Goal: Communication & Community: Answer question/provide support

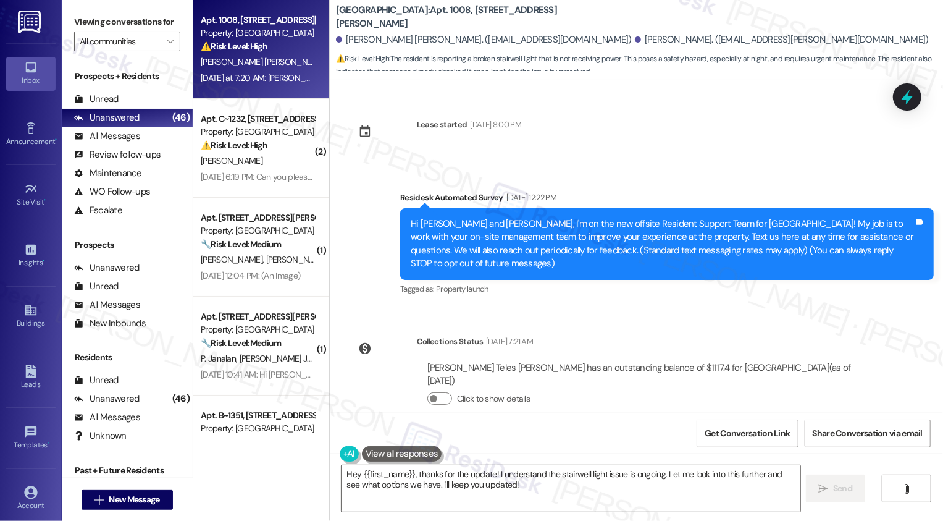
scroll to position [981, 0]
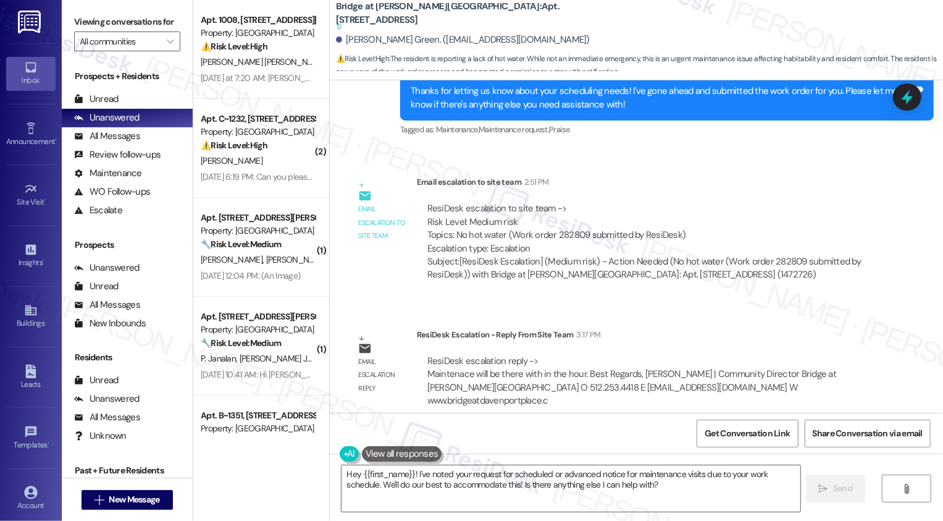
scroll to position [1174, 0]
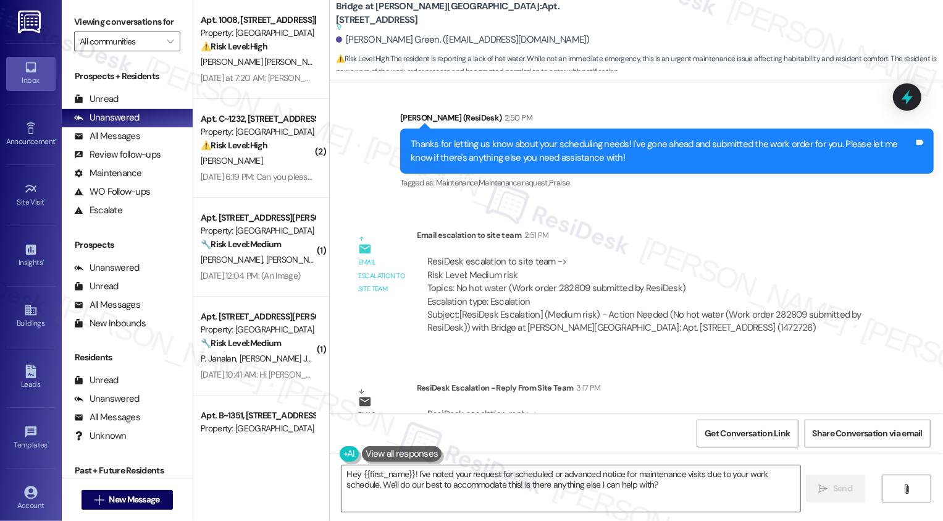
click at [449, 463] on div "Hey {{first_name}}! I've noted your request for scheduled or advanced notice fo…" at bounding box center [637, 500] width 614 height 93
click at [447, 476] on textarea "Hey {{first_name}}! I've noted your request for scheduled or advanced notice fo…" at bounding box center [571, 488] width 459 height 46
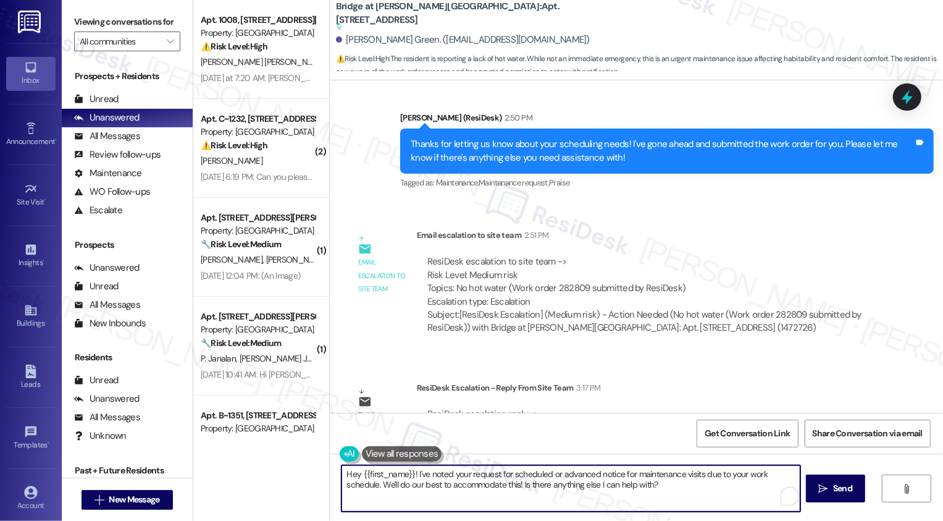
drag, startPoint x: 412, startPoint y: 473, endPoint x: 685, endPoint y: 502, distance: 275.3
click at [686, 502] on textarea "Hey {{first_name}}! I've noted your request for scheduled or advanced notice fo…" at bounding box center [571, 488] width 459 height 46
drag, startPoint x: 410, startPoint y: 473, endPoint x: 710, endPoint y: 513, distance: 302.3
click at [710, 513] on div "Hey {{first_name}}! I've noted your request for scheduled or advanced notice fo…" at bounding box center [637, 500] width 614 height 93
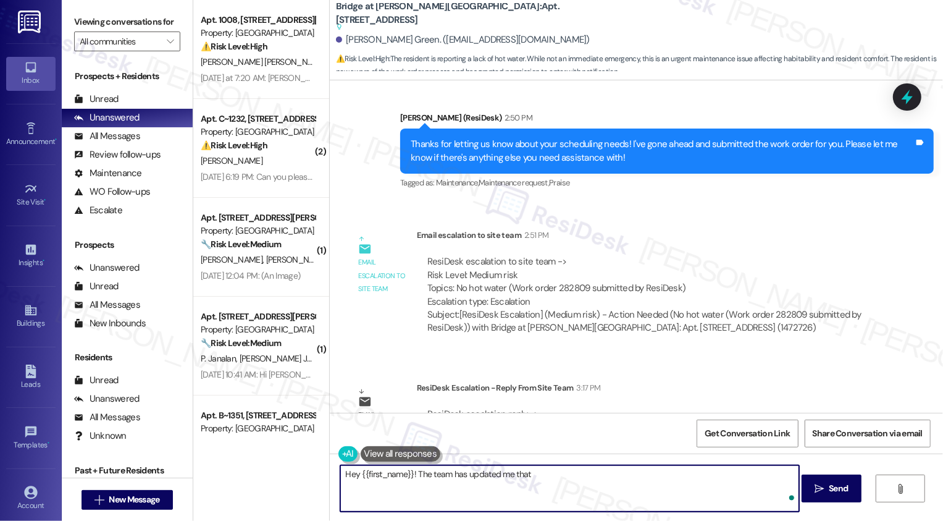
paste textarea "[URL][DOMAIN_NAME] 1 reply"
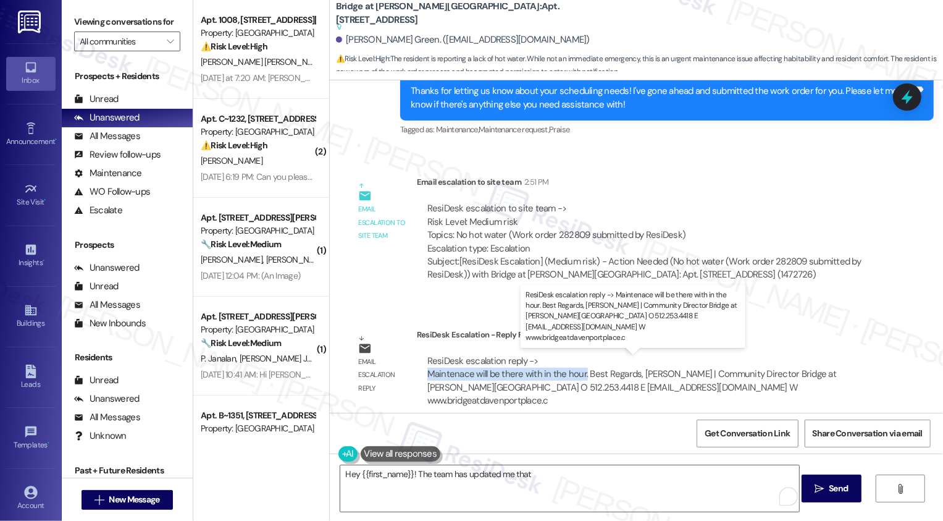
drag, startPoint x: 416, startPoint y: 373, endPoint x: 575, endPoint y: 376, distance: 159.4
click at [575, 376] on div "ResiDesk escalation reply -> Maintenace will be there with in the hour. Best Re…" at bounding box center [649, 381] width 465 height 72
copy div "Maintenace will be there with in the hour."
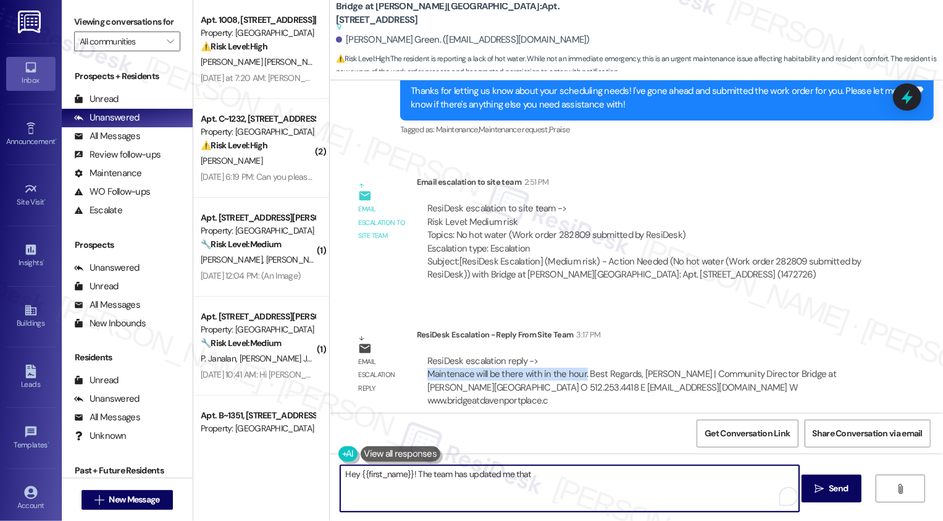
click at [568, 473] on textarea "Hey {{first_name}}! The team has updated me that" at bounding box center [569, 488] width 459 height 46
paste textarea "Maintenace will be there with in the hour."
click at [672, 478] on textarea "Hey {{first_name}}! The team has updated me that Maintenace will be there with …" at bounding box center [569, 488] width 459 height 46
click at [622, 476] on textarea "Hey {{first_name}}! The team has updated me that Maintenace will be there with …" at bounding box center [569, 488] width 459 height 46
click at [541, 473] on textarea "Hey {{first_name}}! The team has updated me that Maintenace will be there withi…" at bounding box center [569, 488] width 459 height 46
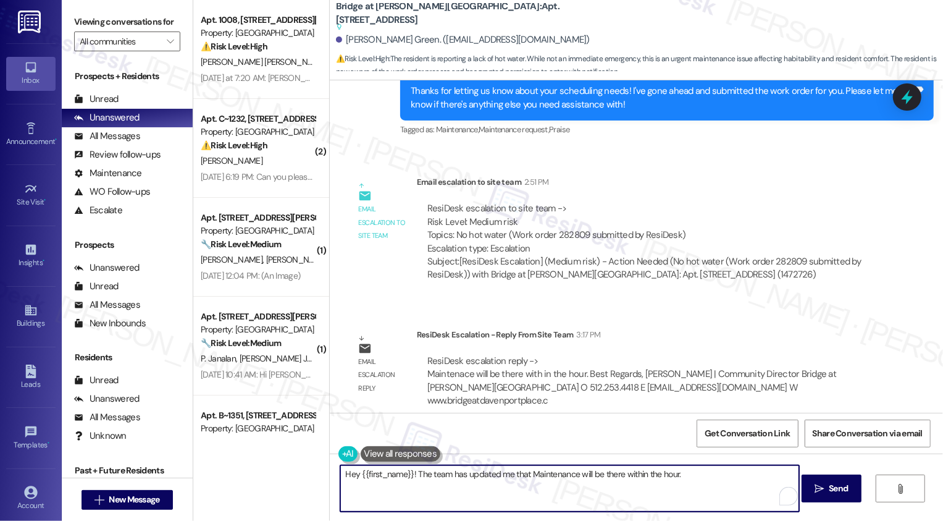
click at [689, 474] on textarea "Hey {{first_name}}! The team has updated me that Maintenance will be there with…" at bounding box center [569, 488] width 459 height 46
type textarea "Hey {{first_name}}! The team has updated me that Maintenance will be there with…"
click at [820, 494] on span " Send" at bounding box center [832, 488] width 39 height 13
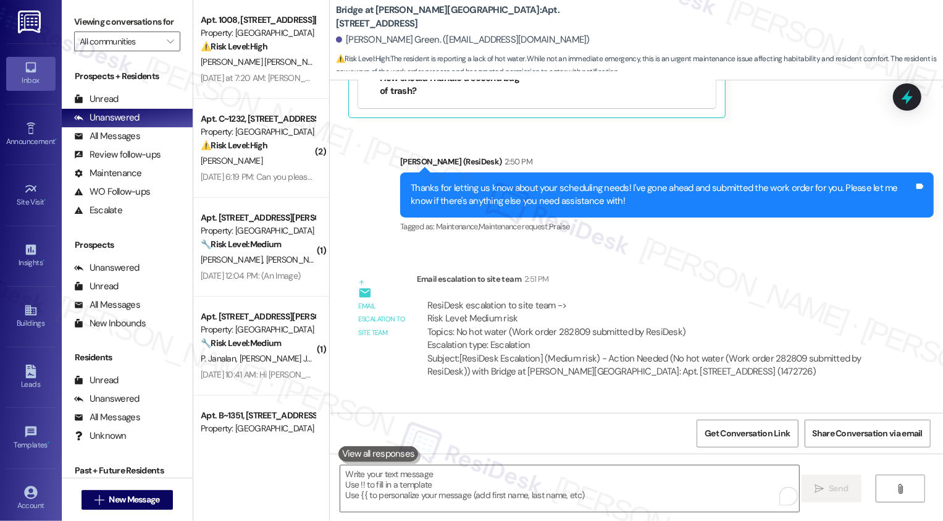
scroll to position [1281, 0]
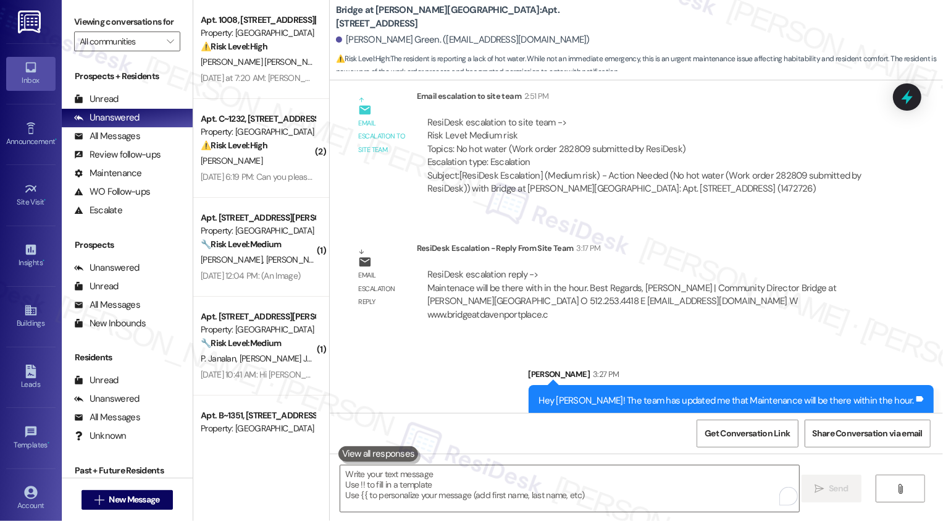
click at [463, 358] on div "Sent via SMS [PERSON_NAME] 3:27 PM Hey [PERSON_NAME]! The team has updated me t…" at bounding box center [637, 383] width 614 height 86
